Goal: Transaction & Acquisition: Purchase product/service

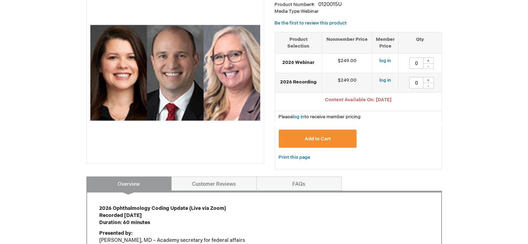
scroll to position [107, 0]
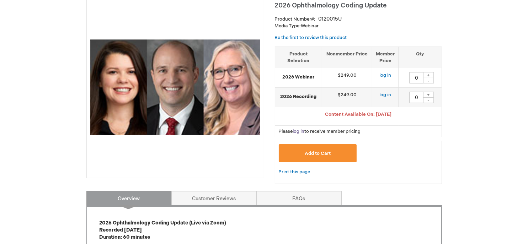
click at [302, 130] on link "log in" at bounding box center [299, 132] width 12 height 6
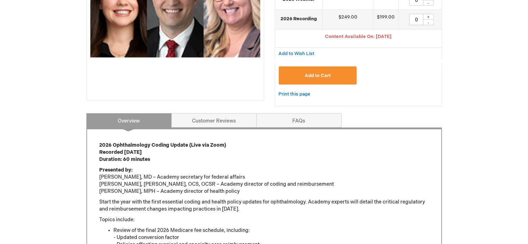
scroll to position [107, 0]
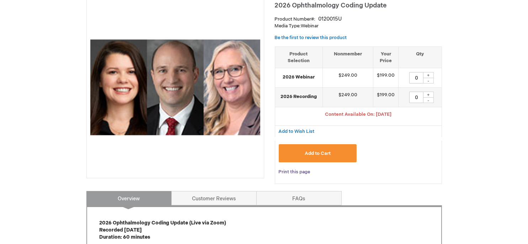
click at [294, 170] on link "Print this page" at bounding box center [295, 172] width 32 height 9
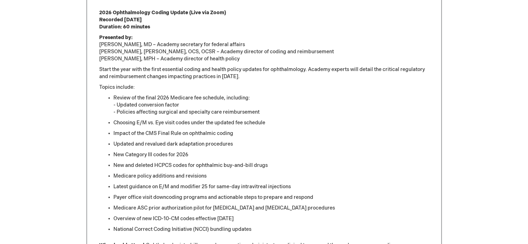
scroll to position [281, 0]
